Goal: Transaction & Acquisition: Purchase product/service

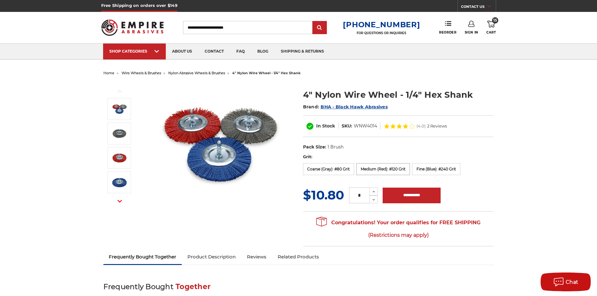
click at [391, 171] on label "Medium (Red): #120 Grit" at bounding box center [384, 169] width 54 height 12
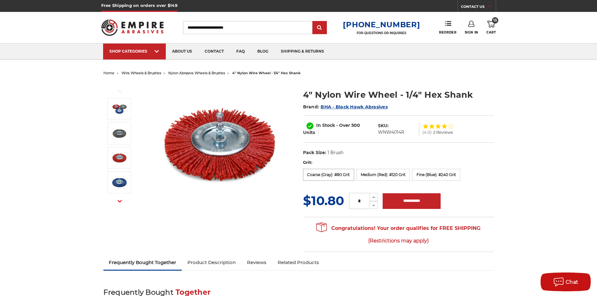
click at [330, 178] on label "Coarse (Gray): #80 Grit" at bounding box center [328, 175] width 51 height 12
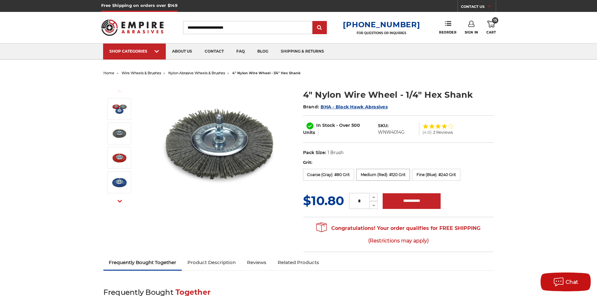
click at [375, 177] on label "Medium (Red): #120 Grit" at bounding box center [384, 175] width 54 height 12
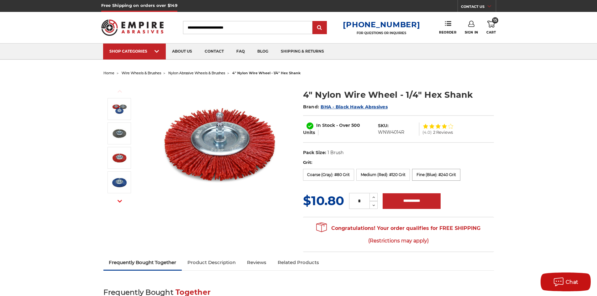
click at [435, 177] on label "Fine (Blue): #240 Grit" at bounding box center [436, 175] width 48 height 12
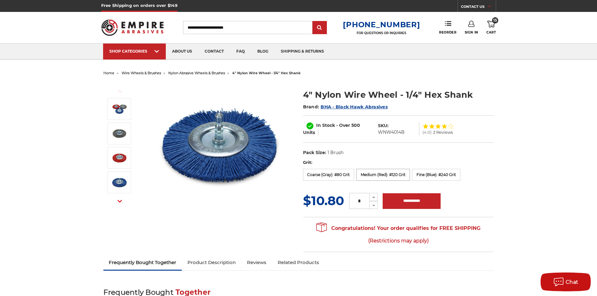
click at [384, 175] on label "Medium (Red): #120 Grit" at bounding box center [384, 175] width 54 height 12
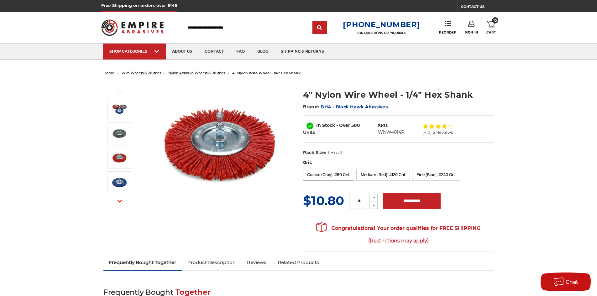
click at [322, 177] on label "Coarse (Gray): #80 Grit" at bounding box center [328, 175] width 51 height 12
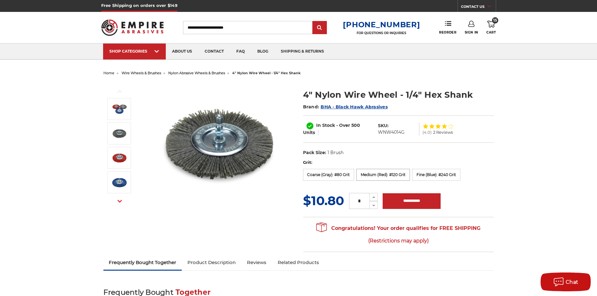
click at [371, 178] on label "Medium (Red): #120 Grit" at bounding box center [384, 175] width 54 height 12
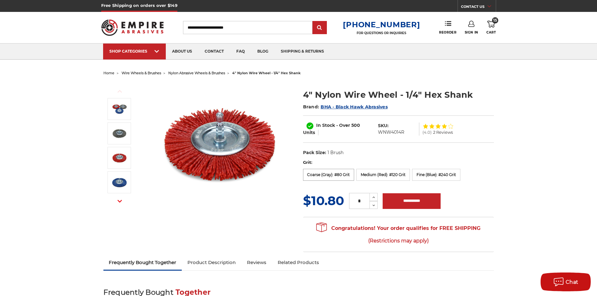
click at [328, 173] on label "Coarse (Gray): #80 Grit" at bounding box center [328, 175] width 51 height 12
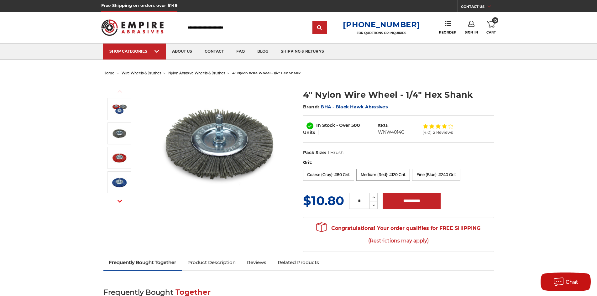
click at [387, 176] on label "Medium (Red): #120 Grit" at bounding box center [384, 175] width 54 height 12
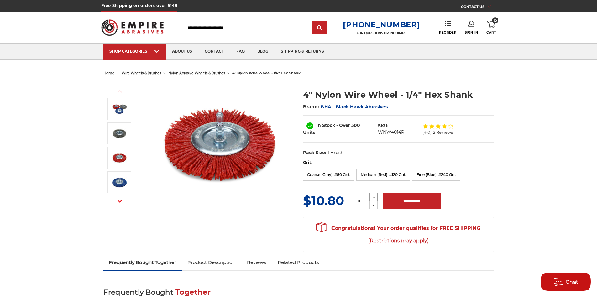
click at [376, 197] on icon at bounding box center [374, 198] width 5 height 6
click at [376, 204] on icon at bounding box center [374, 206] width 5 height 6
type input "*"
click at [432, 204] on input "**********" at bounding box center [412, 201] width 58 height 16
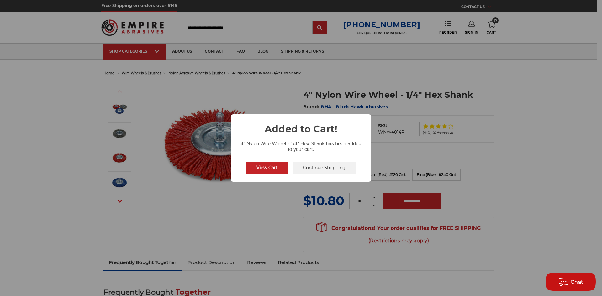
click at [310, 169] on button "Continue Shopping" at bounding box center [324, 168] width 63 height 12
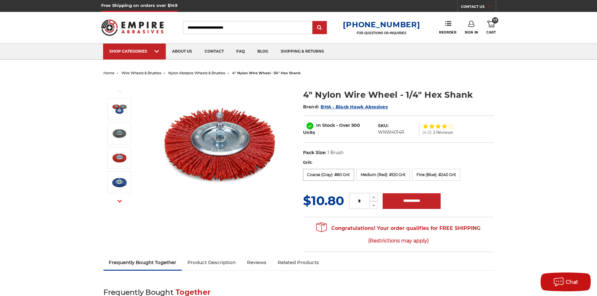
click at [330, 170] on label "Coarse (Gray): #80 Grit" at bounding box center [328, 175] width 51 height 12
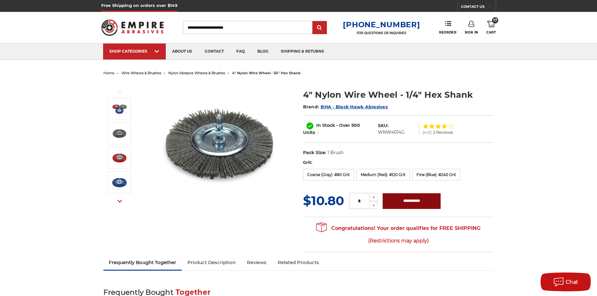
click at [414, 206] on input "**********" at bounding box center [412, 201] width 58 height 16
type input "**********"
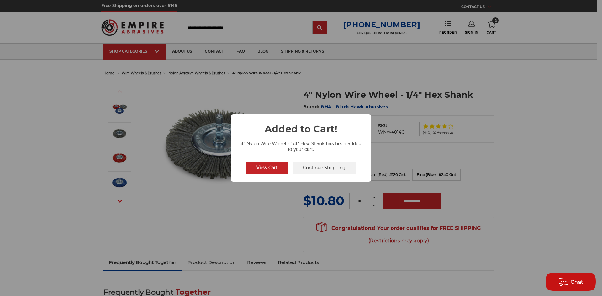
click at [269, 162] on button "View Cart" at bounding box center [266, 168] width 41 height 12
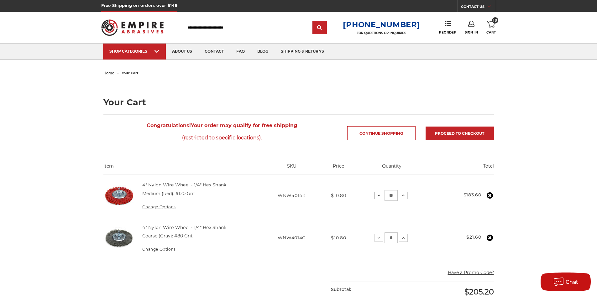
click at [378, 197] on icon at bounding box center [379, 195] width 5 height 5
click at [388, 195] on input "**" at bounding box center [391, 195] width 13 height 11
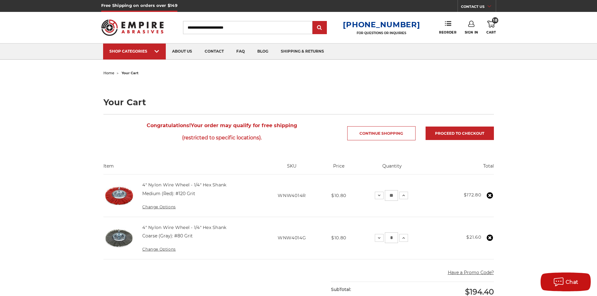
click at [395, 194] on input "**" at bounding box center [391, 195] width 13 height 11
type input "*"
click at [440, 193] on td "Total $172.80" at bounding box center [461, 196] width 65 height 42
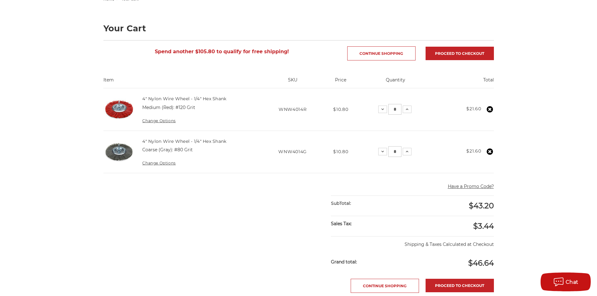
scroll to position [63, 0]
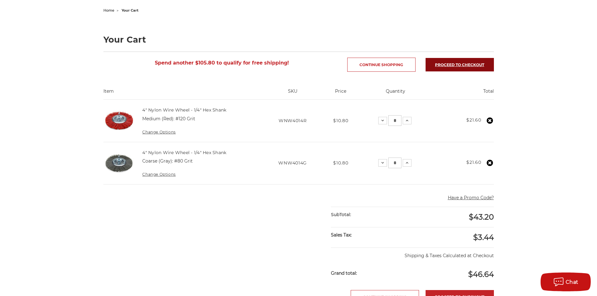
click at [430, 67] on link "Proceed to checkout" at bounding box center [460, 64] width 68 height 13
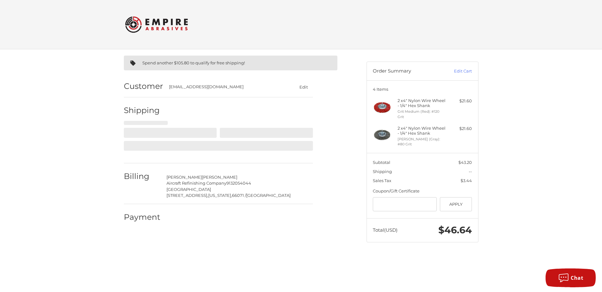
select select "**"
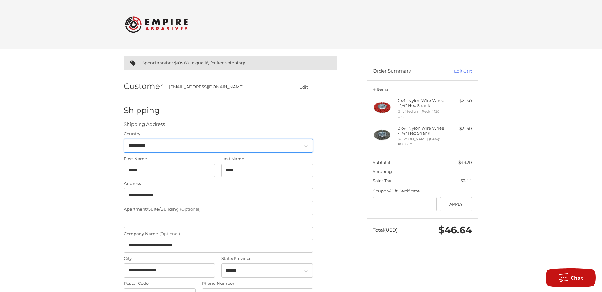
select select "**"
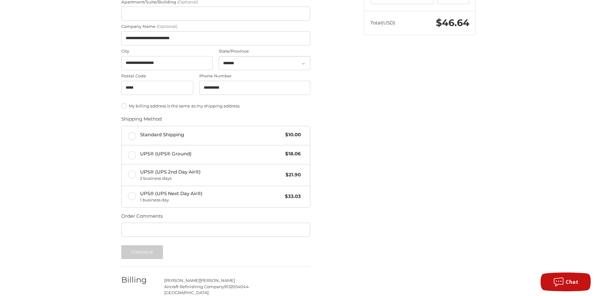
scroll to position [220, 0]
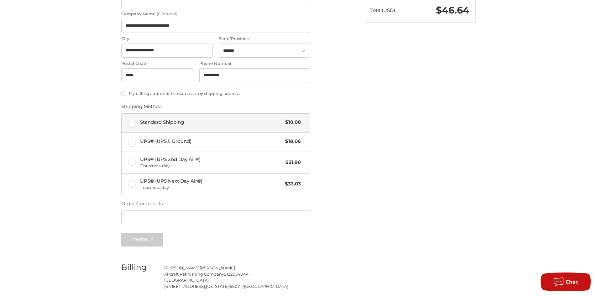
click at [138, 128] on label "Standard Shipping $10.00" at bounding box center [216, 123] width 188 height 19
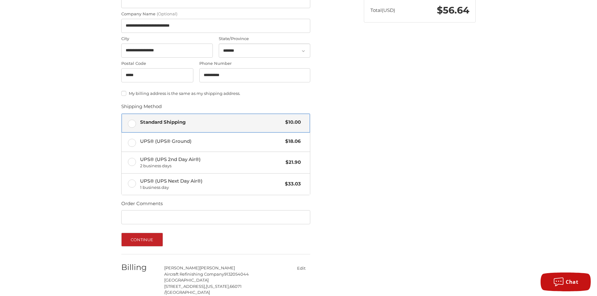
scroll to position [248, 0]
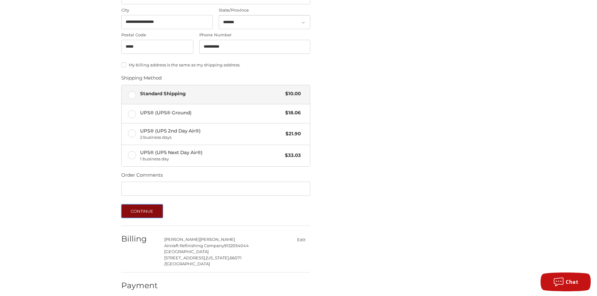
click at [134, 212] on button "Continue" at bounding box center [142, 211] width 42 height 14
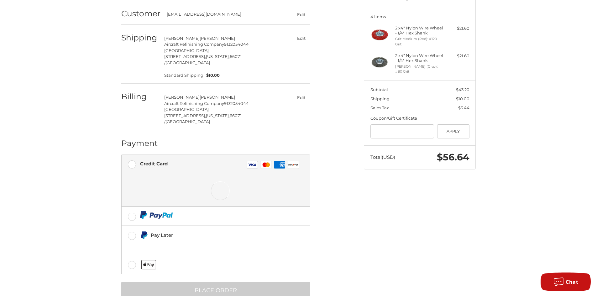
scroll to position [77, 0]
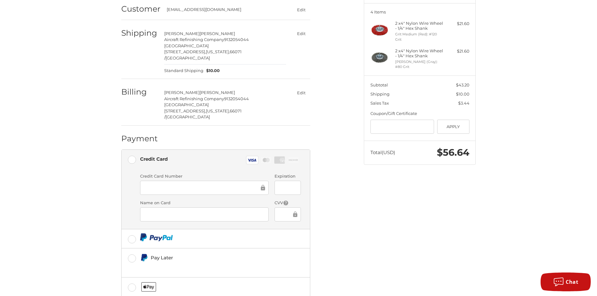
click at [342, 203] on div "Spend another $105.80 to qualify for free shipping! Customer aircraftrefinishin…" at bounding box center [238, 150] width 243 height 357
click at [243, 208] on div at bounding box center [204, 215] width 129 height 14
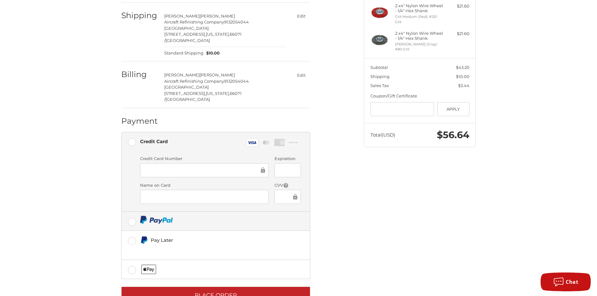
scroll to position [104, 0]
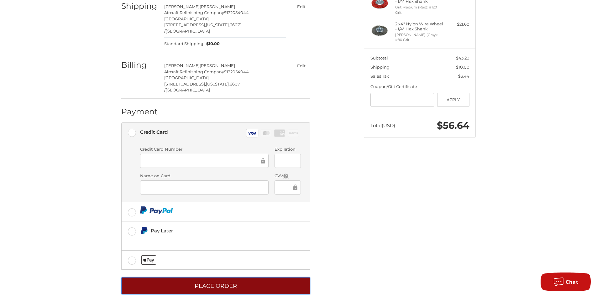
click at [244, 278] on button "Place Order" at bounding box center [215, 286] width 189 height 17
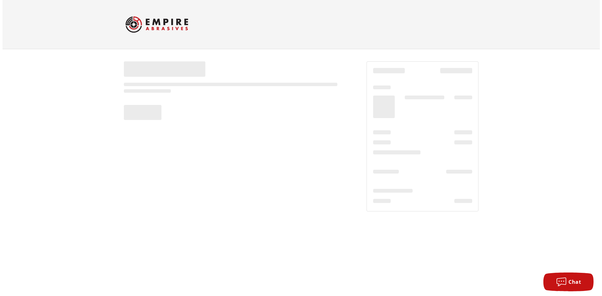
scroll to position [0, 0]
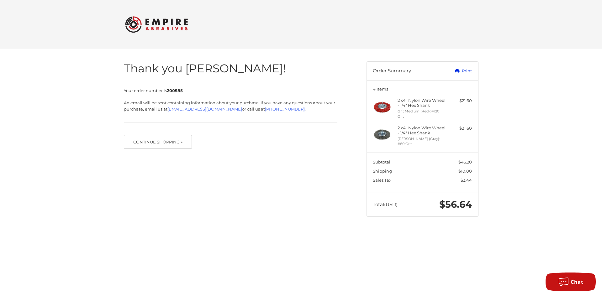
click at [467, 74] on link "Print" at bounding box center [456, 71] width 31 height 6
